Goal: Information Seeking & Learning: Learn about a topic

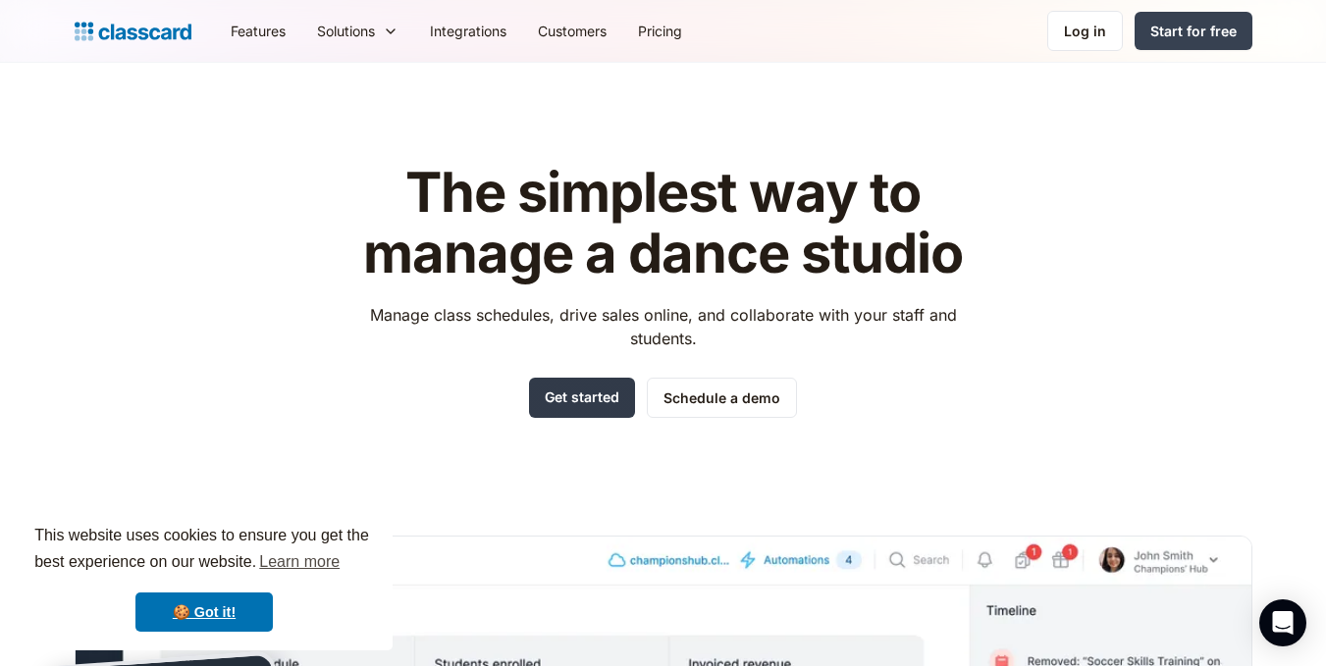
click at [579, 394] on link "Get started" at bounding box center [582, 398] width 106 height 40
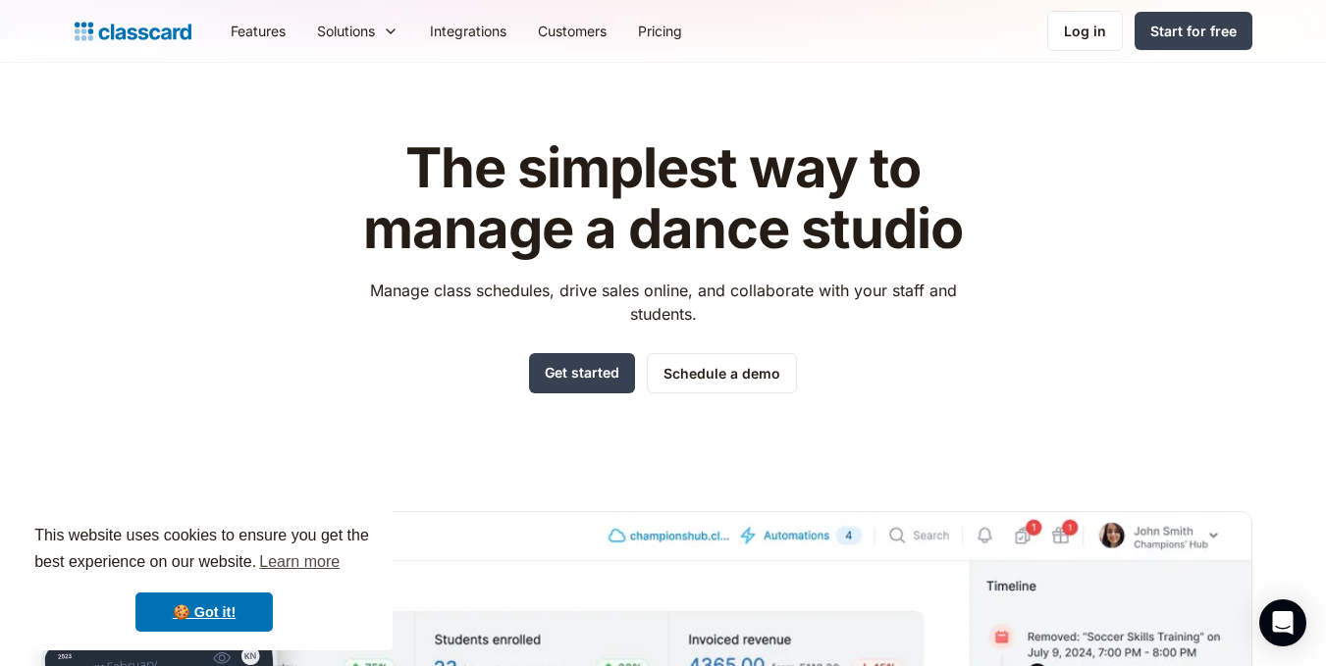
scroll to position [26, 0]
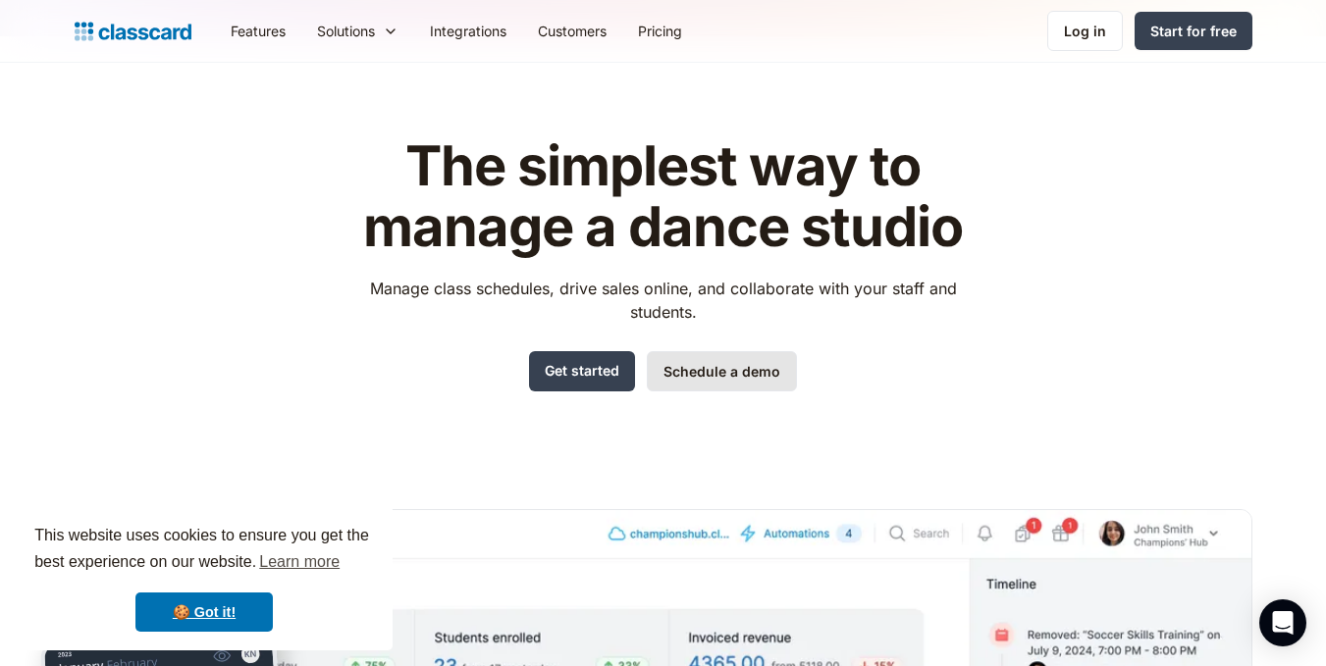
click at [745, 369] on link "Schedule a demo" at bounding box center [722, 371] width 150 height 40
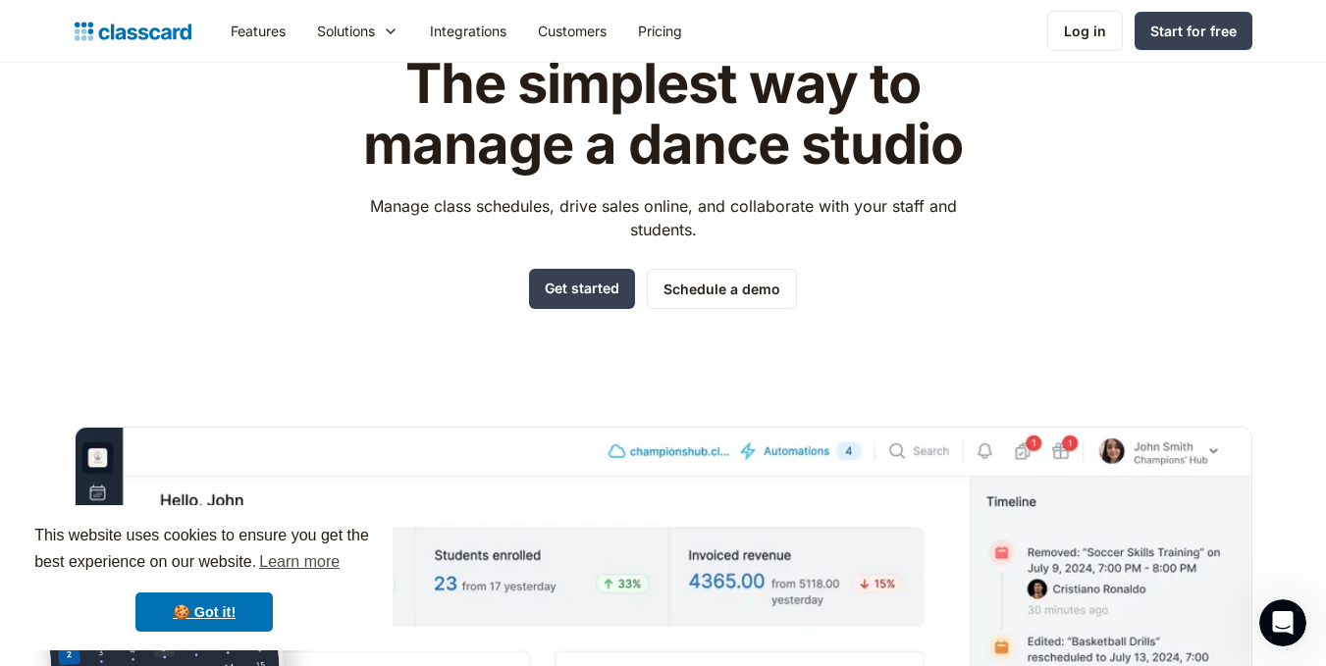
scroll to position [97, 0]
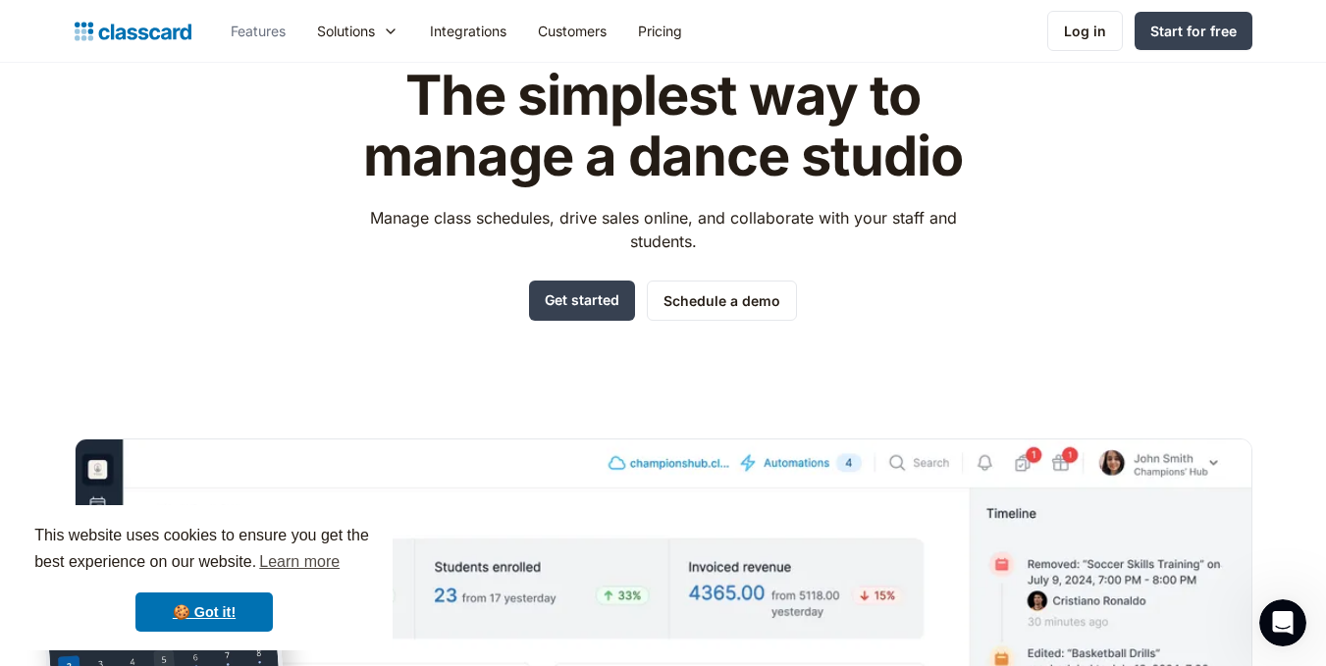
click at [285, 18] on link "Features" at bounding box center [258, 31] width 86 height 44
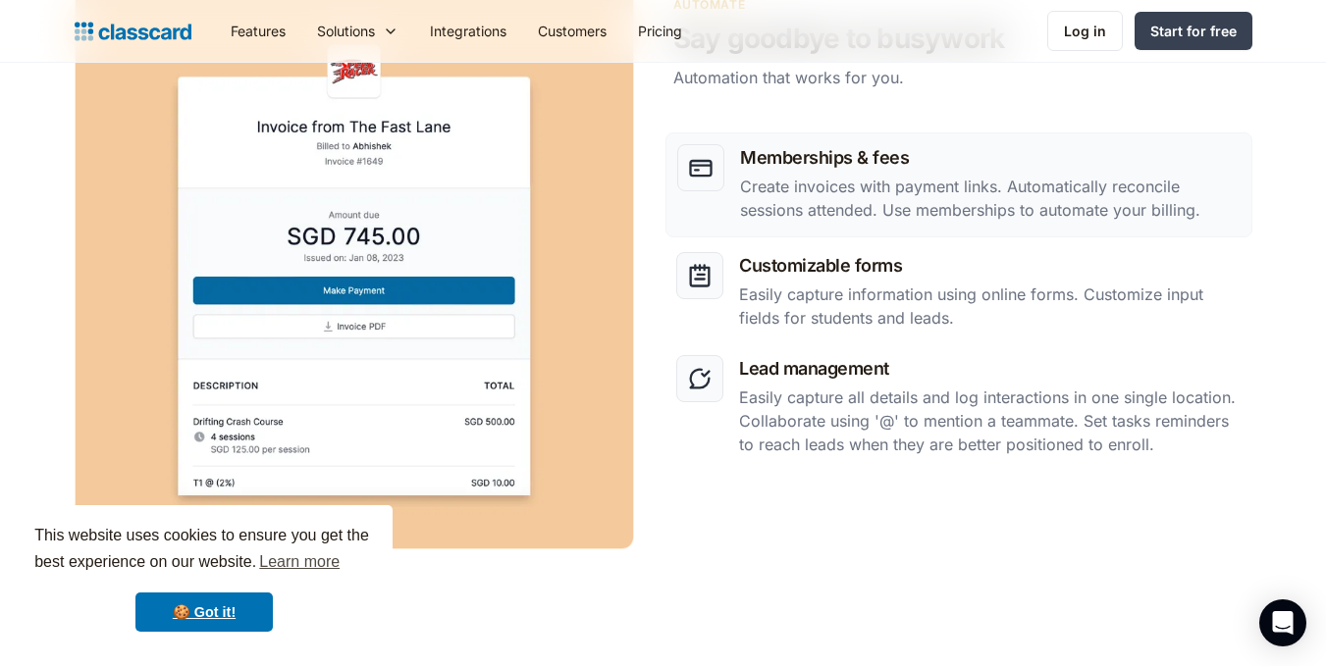
scroll to position [2539, 0]
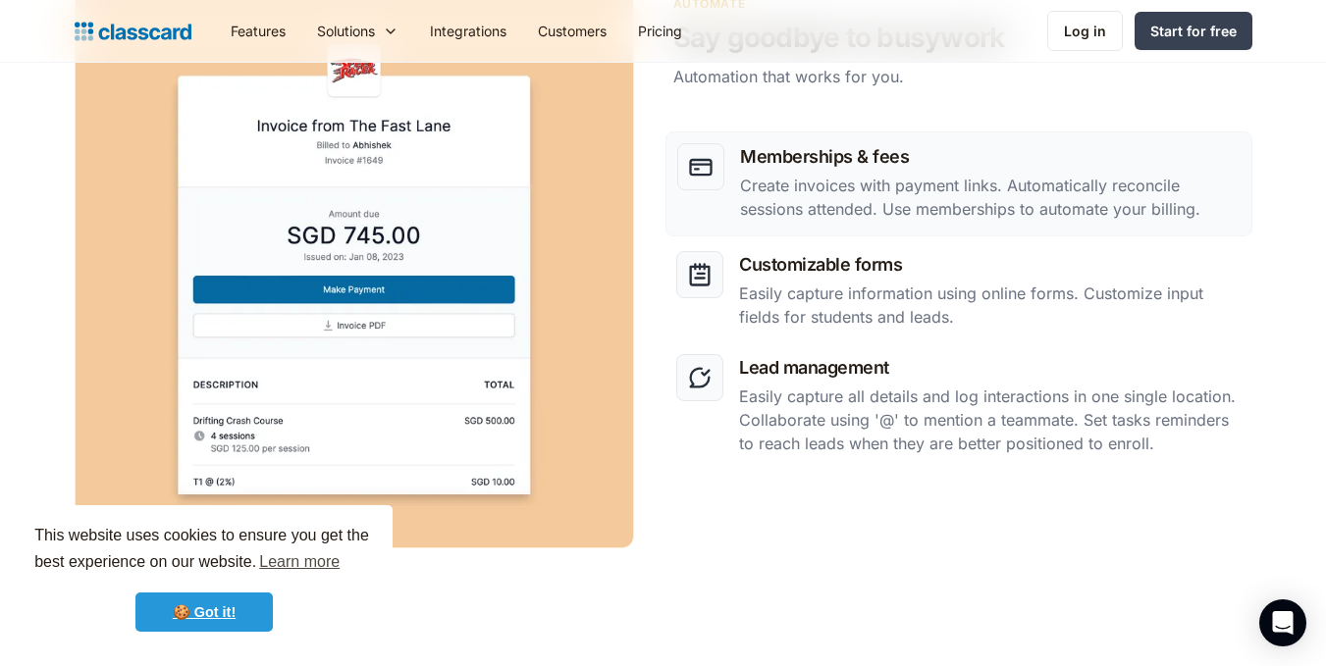
click at [230, 608] on link "🍪 Got it!" at bounding box center [203, 612] width 137 height 39
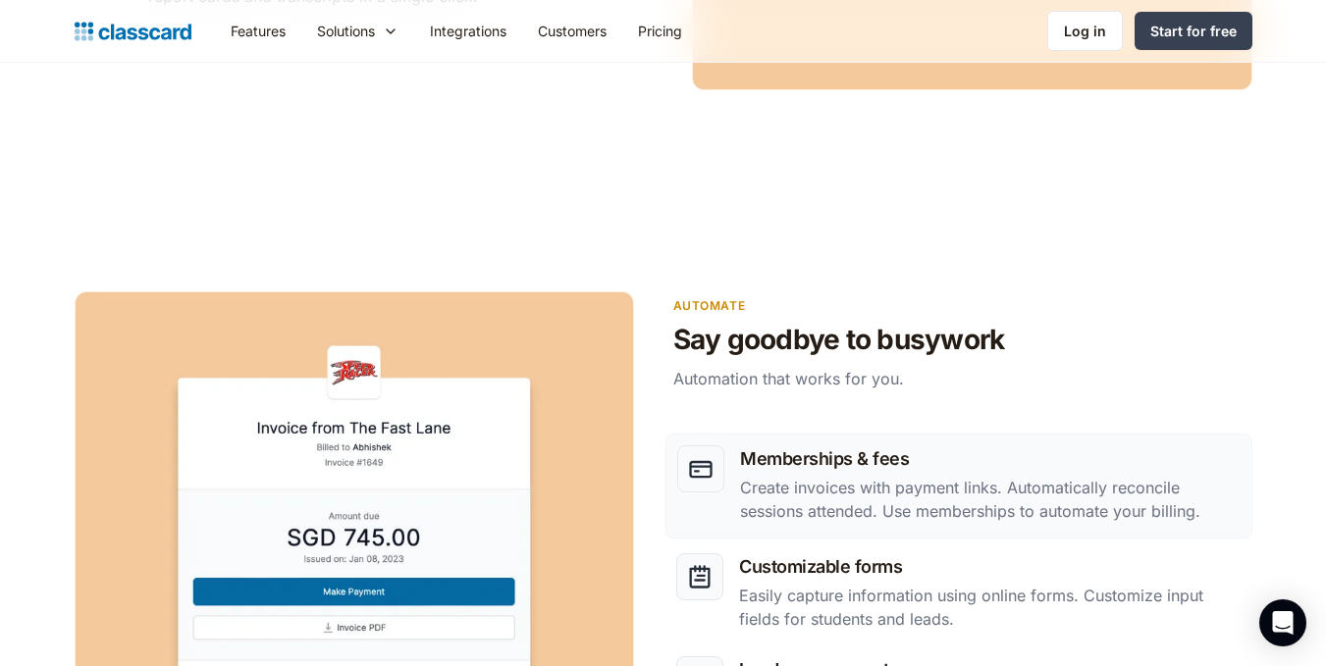
scroll to position [2394, 0]
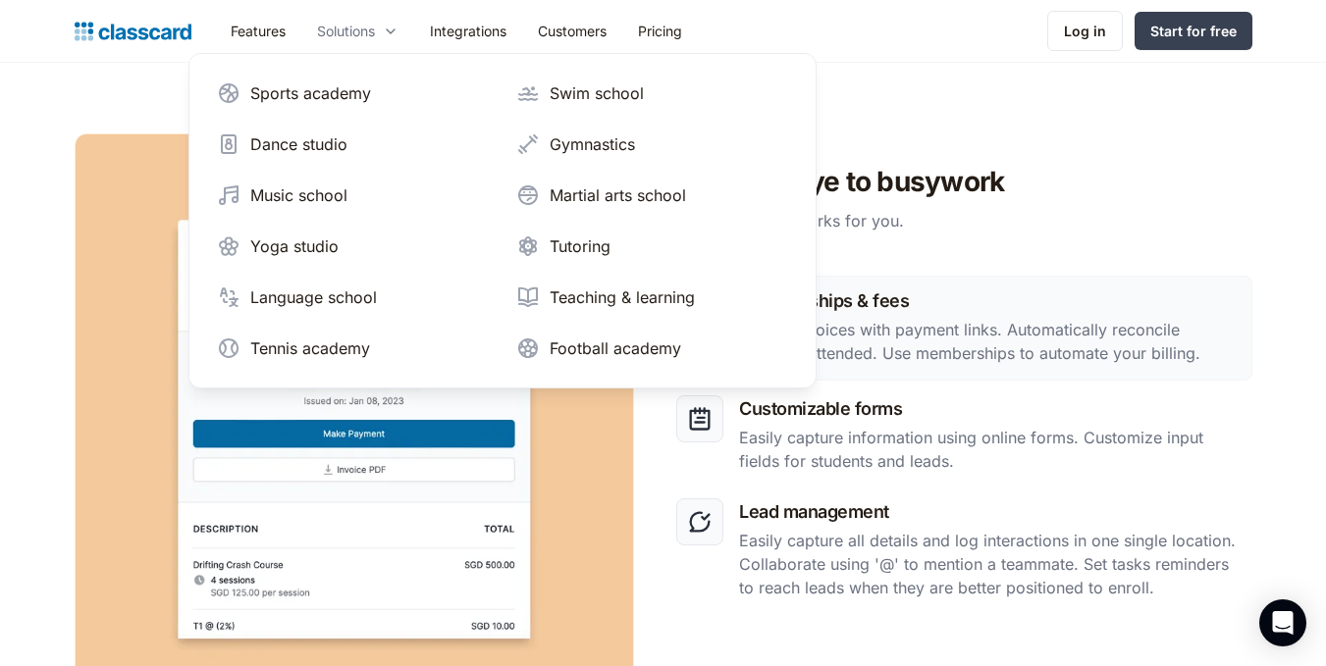
click at [388, 36] on icon at bounding box center [391, 32] width 16 height 20
click at [299, 139] on div "Dance studio" at bounding box center [298, 144] width 97 height 24
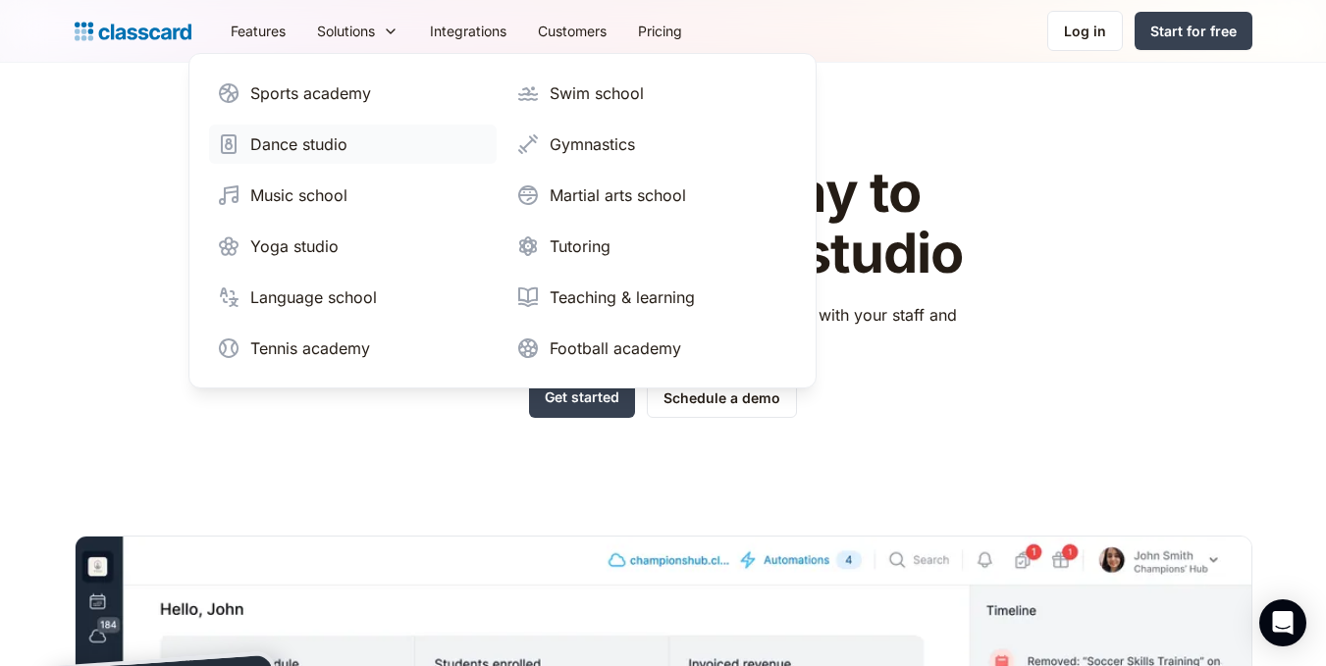
click at [321, 149] on div "Dance studio" at bounding box center [298, 144] width 97 height 24
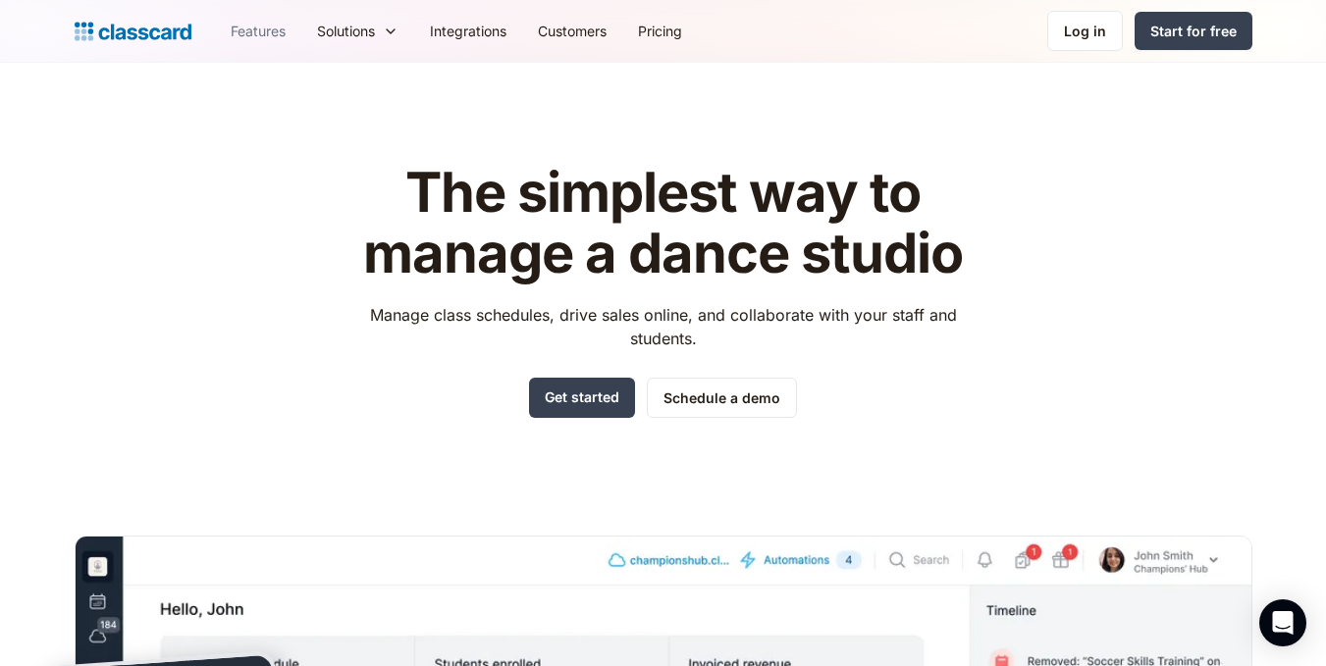
click at [272, 31] on link "Features" at bounding box center [258, 31] width 86 height 44
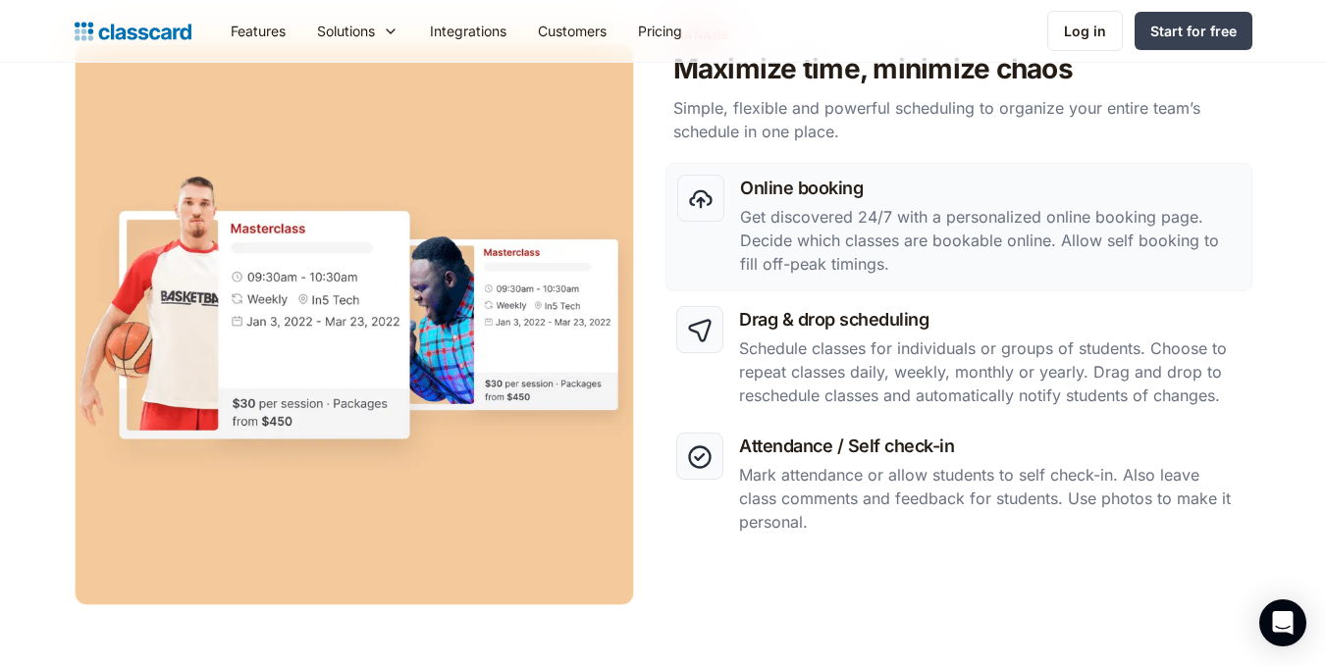
scroll to position [933, 0]
